Goal: Transaction & Acquisition: Purchase product/service

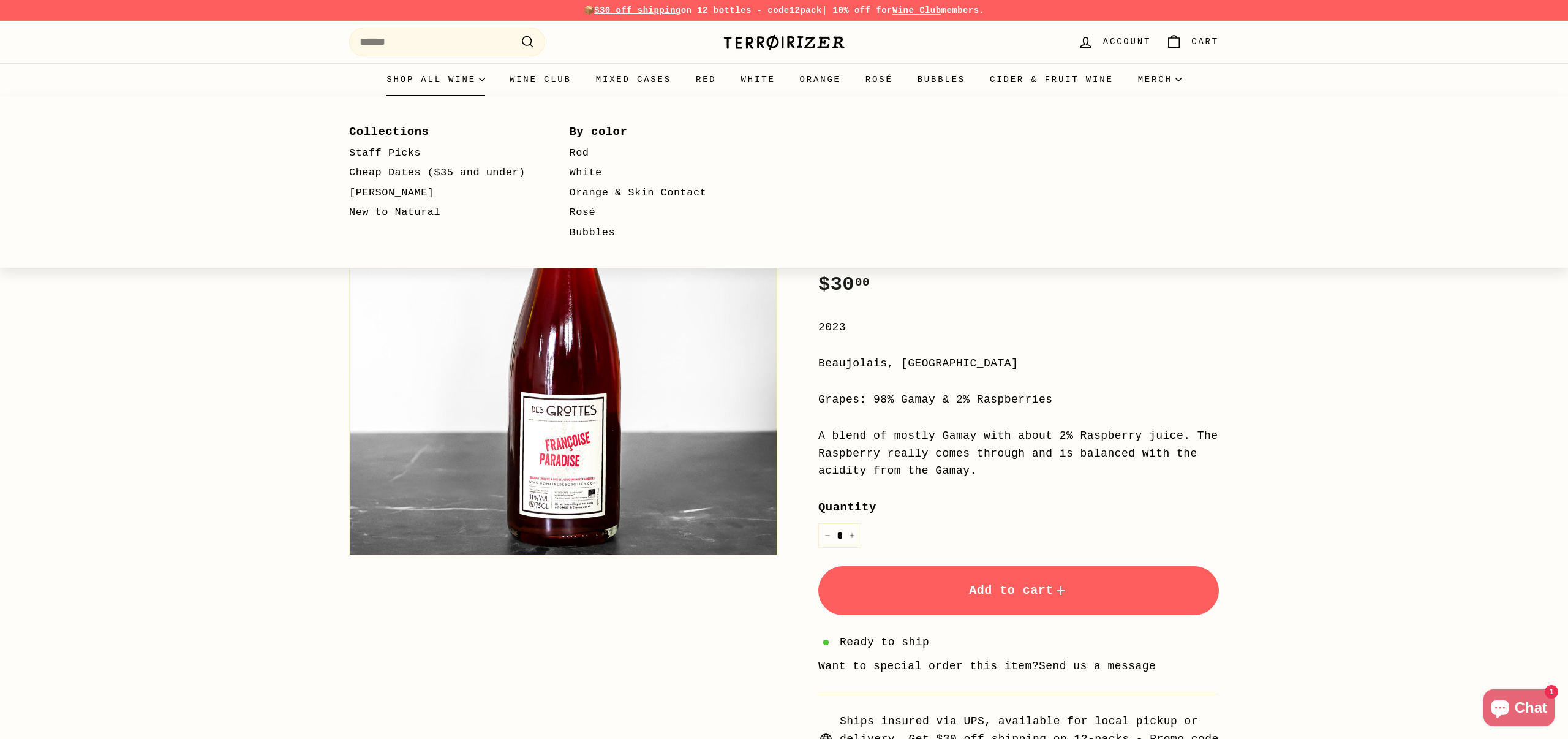
click at [436, 74] on summary "Shop all wine" at bounding box center [436, 80] width 123 height 33
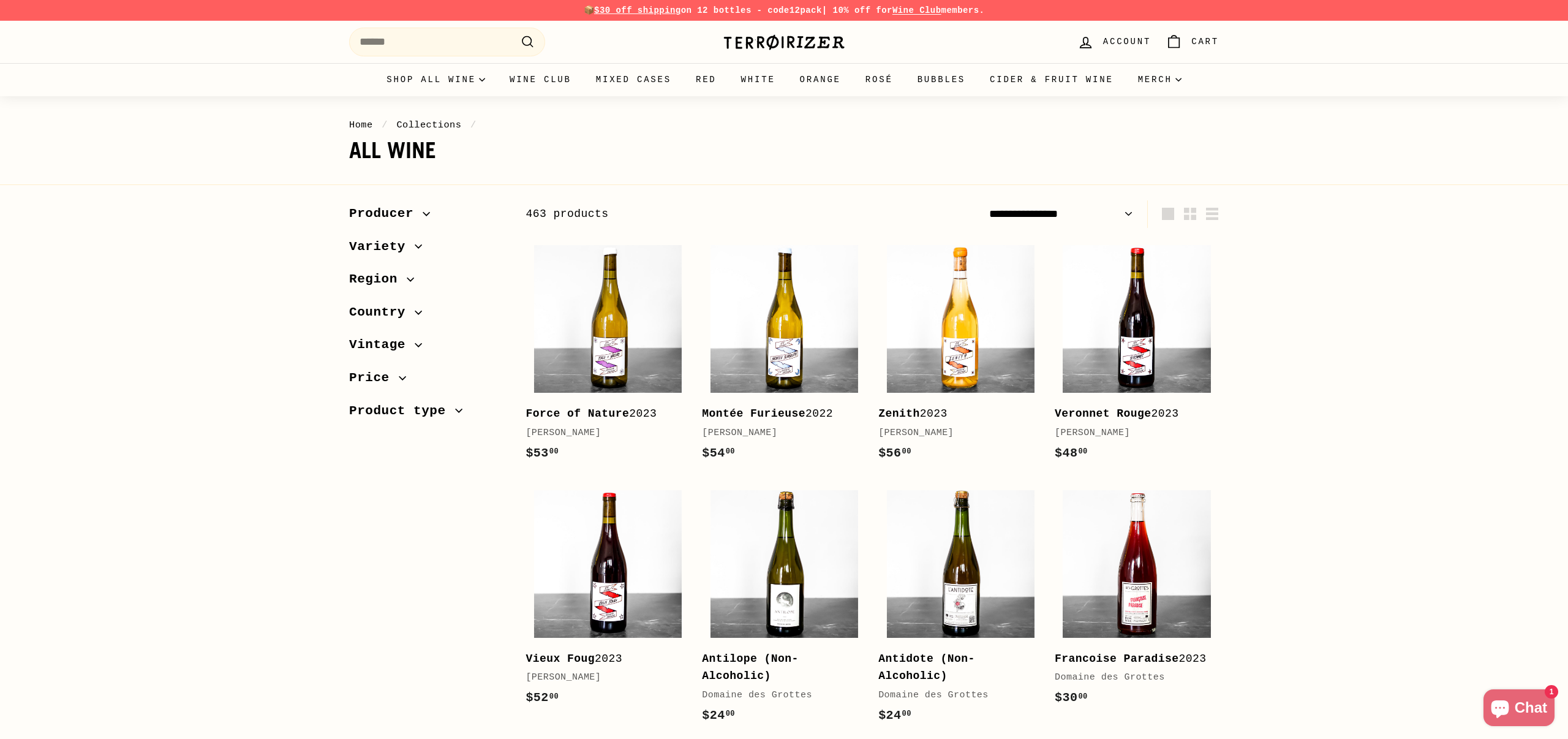
select select "**********"
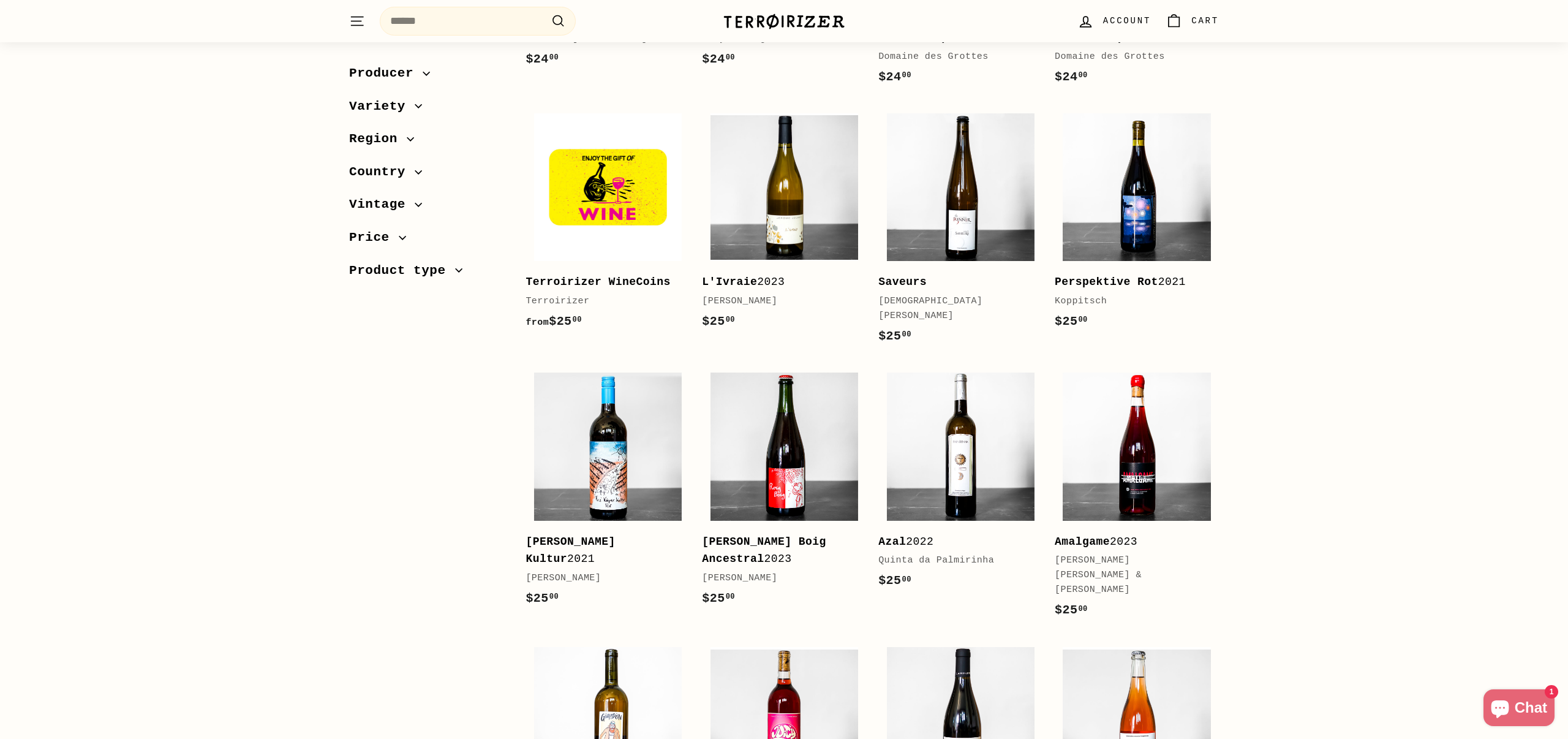
scroll to position [1424, 0]
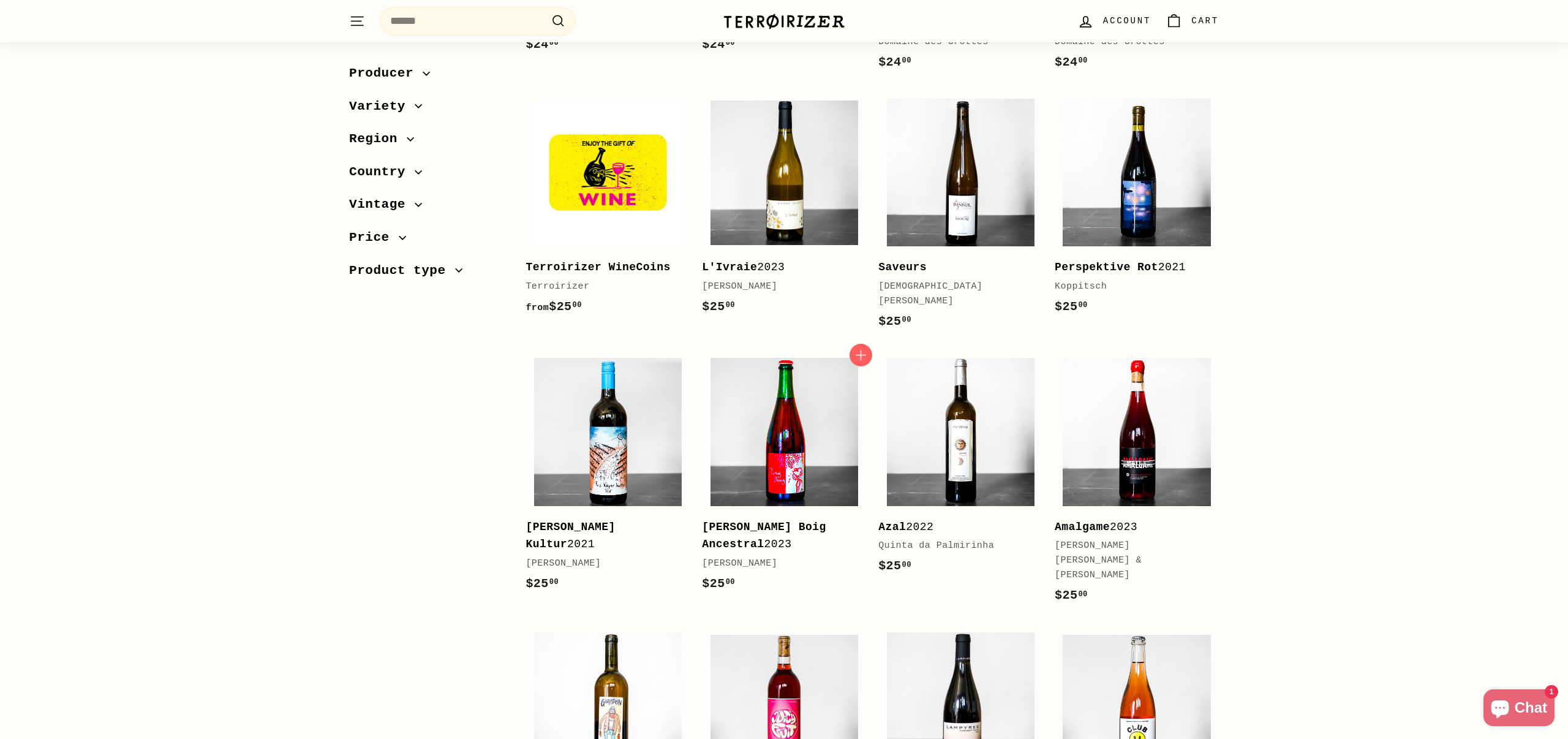
click at [782, 422] on img at bounding box center [784, 431] width 147 height 147
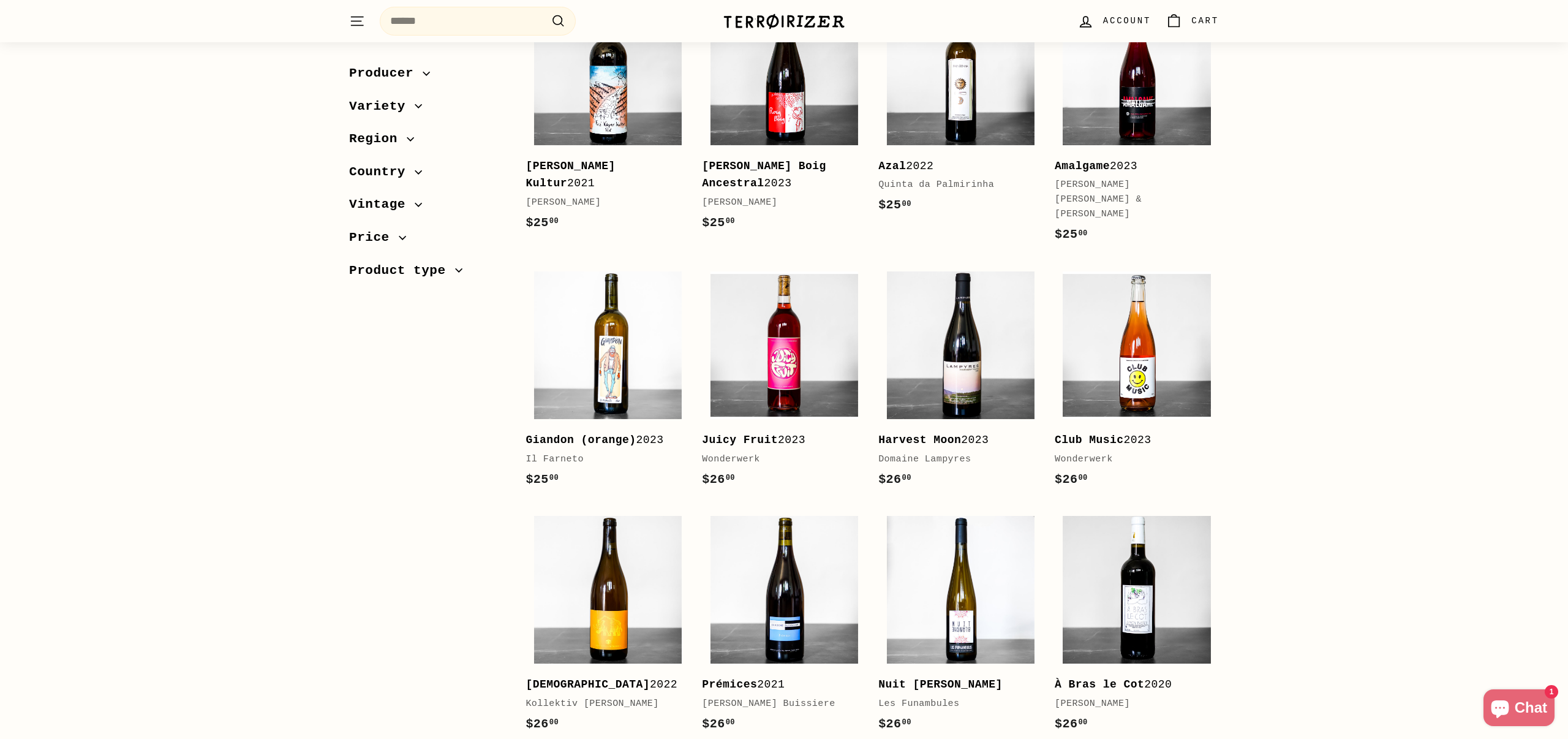
scroll to position [1785, 0]
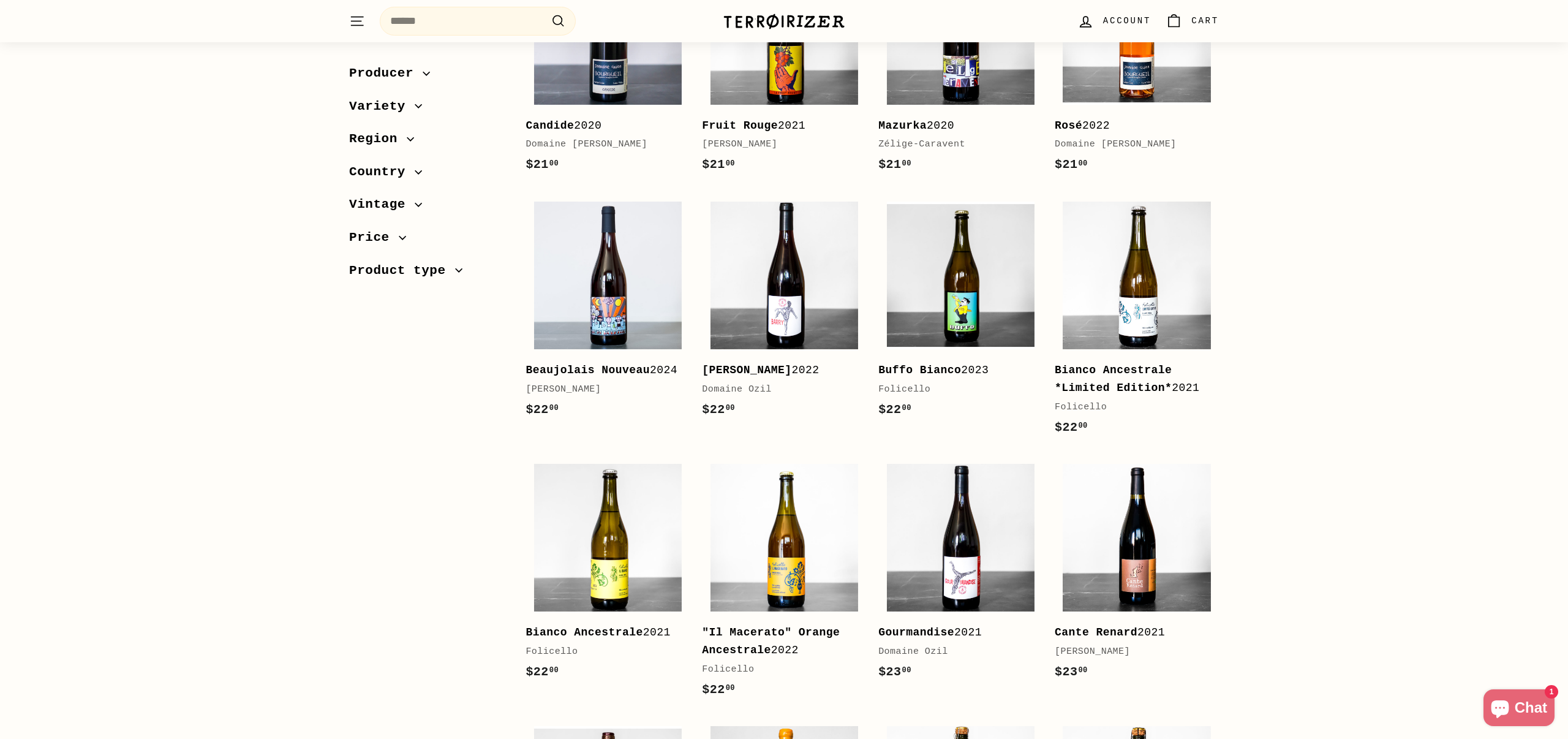
scroll to position [801, 0]
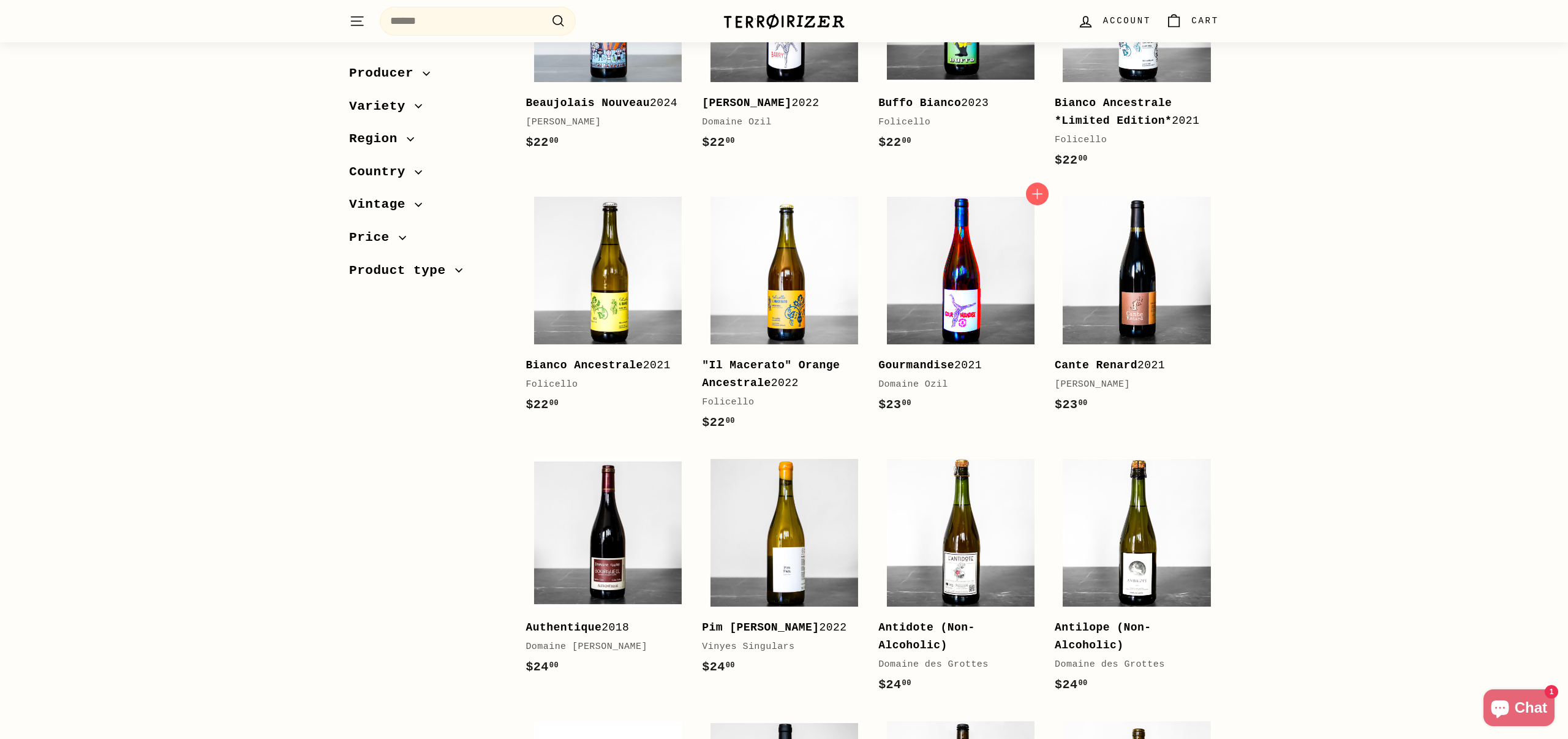
click at [1011, 285] on img at bounding box center [961, 270] width 147 height 147
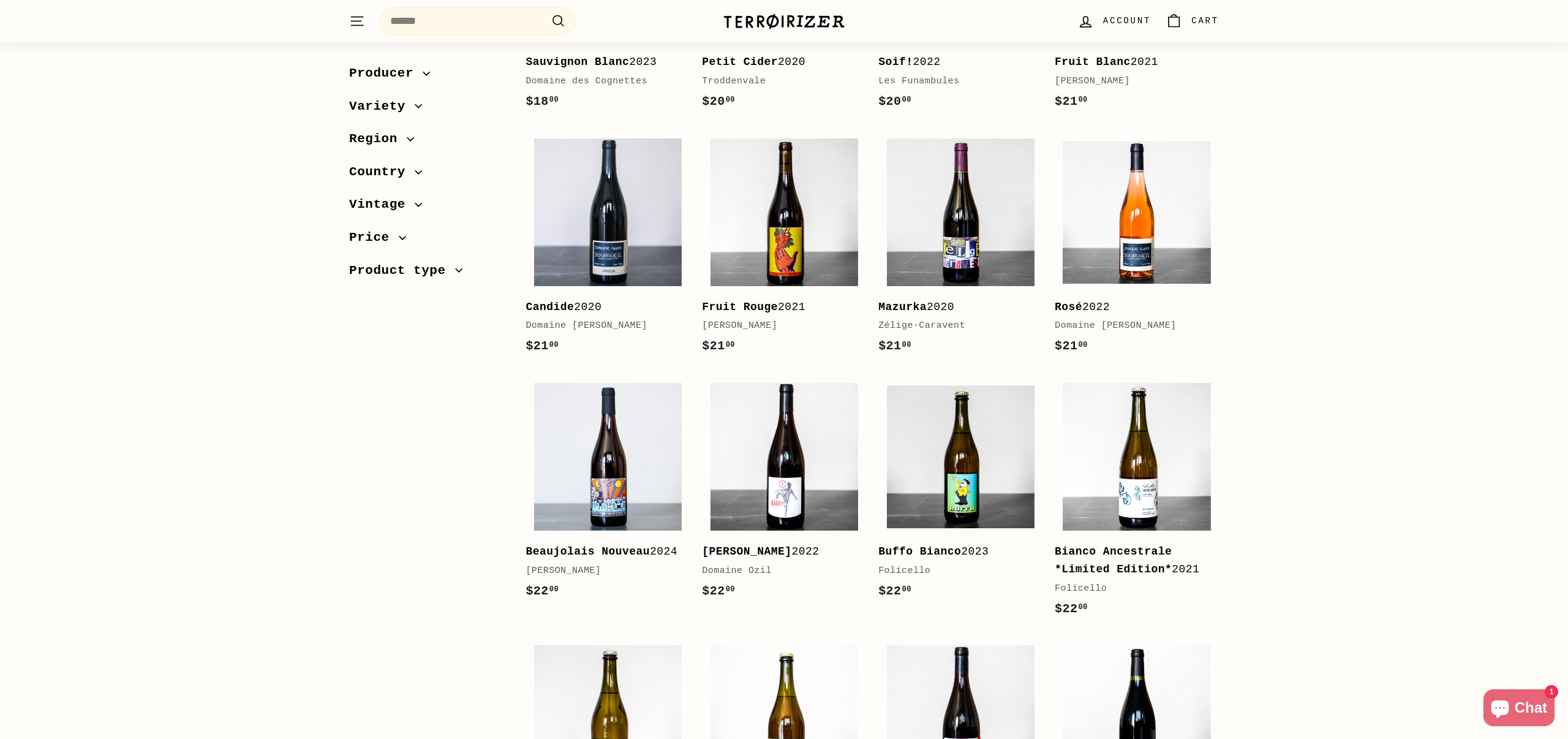
scroll to position [354, 0]
